Goal: Navigation & Orientation: Find specific page/section

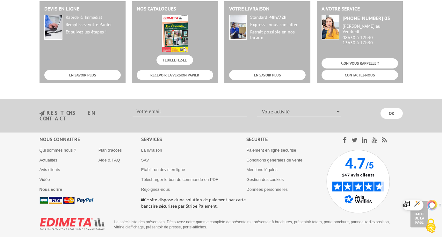
scroll to position [702, 0]
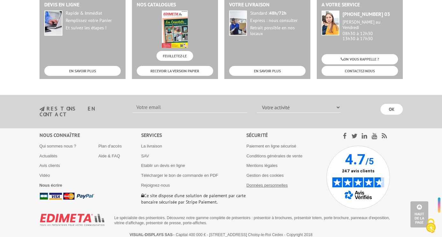
click at [255, 183] on link "Données personnelles" at bounding box center [266, 185] width 41 height 5
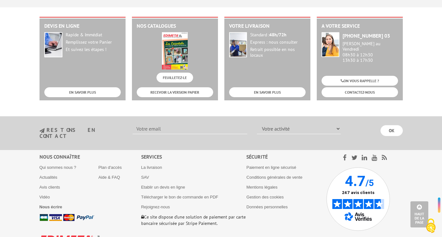
scroll to position [702, 0]
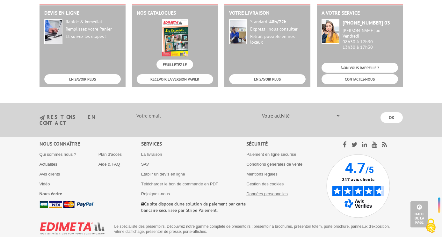
click at [277, 192] on link "Données personnelles" at bounding box center [266, 194] width 41 height 5
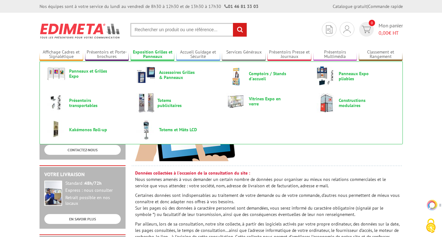
click at [168, 59] on link "Exposition Grilles et Panneaux" at bounding box center [153, 54] width 44 height 11
